Goal: Check status: Check status

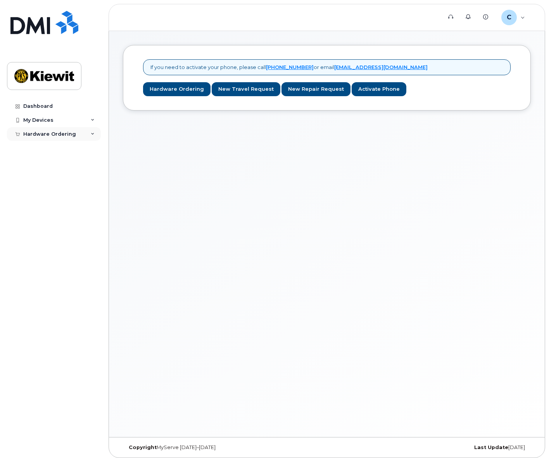
click at [89, 131] on div "Hardware Ordering" at bounding box center [54, 134] width 94 height 14
click at [50, 147] on div "My Orders" at bounding box center [41, 148] width 28 height 7
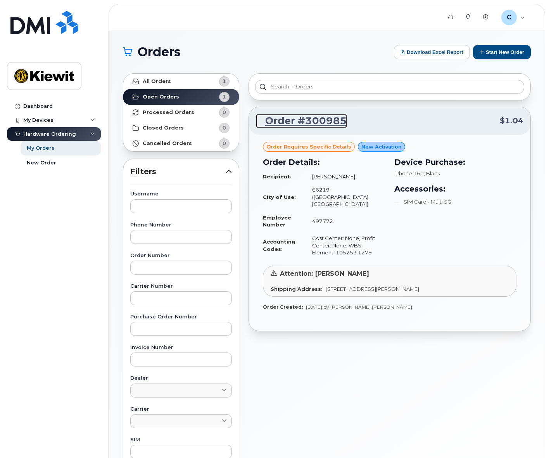
click at [317, 122] on link "Order #300985" at bounding box center [301, 121] width 91 height 14
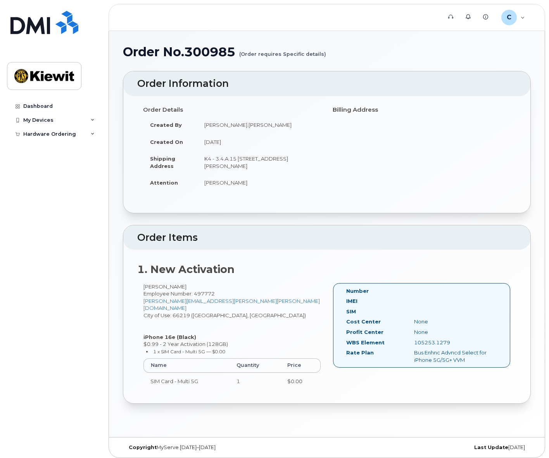
click at [123, 274] on div "Order No.300985 (Order requires Specific details) × Share This Order If you wan…" at bounding box center [327, 234] width 436 height 406
